Goal: Navigation & Orientation: Understand site structure

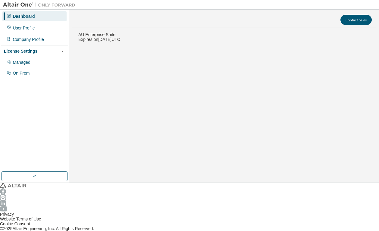
drag, startPoint x: 0, startPoint y: 0, endPoint x: 138, endPoint y: 39, distance: 143.1
click at [138, 39] on div "AU Enterprise Suite Expires on September 19, 2025 UTC 0 of 78 ALTAIR UNITS USED…" at bounding box center [224, 215] width 304 height 366
